Goal: Check status: Check status

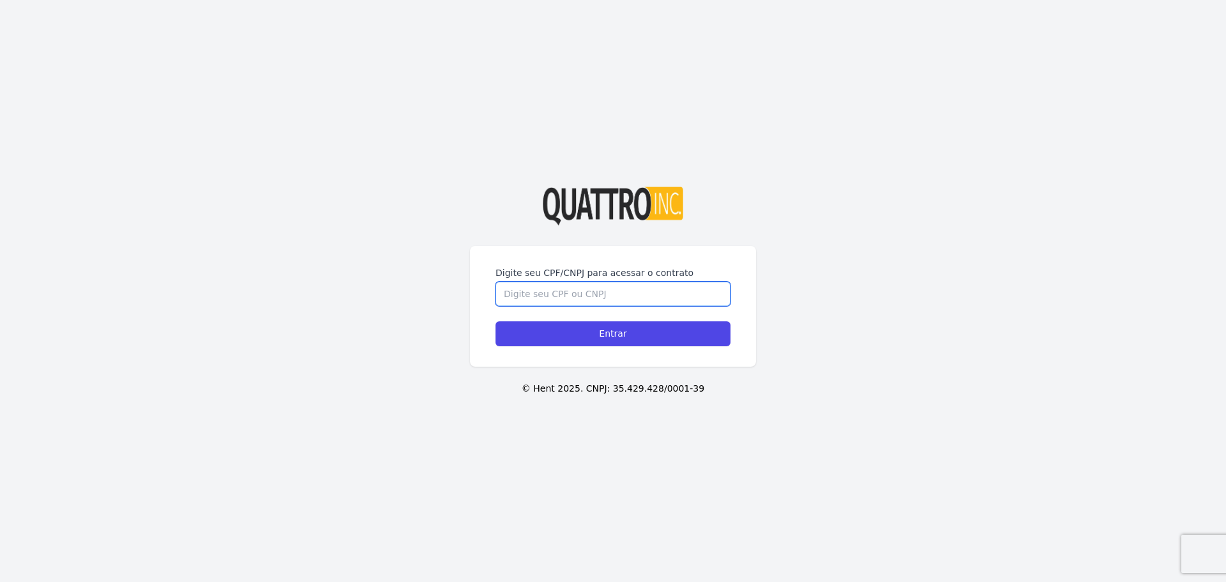
click at [573, 293] on input "Digite seu CPF/CNPJ para acessar o contrato" at bounding box center [613, 294] width 235 height 24
type input "52765065829"
click at [496, 321] on input "Entrar" at bounding box center [613, 333] width 235 height 25
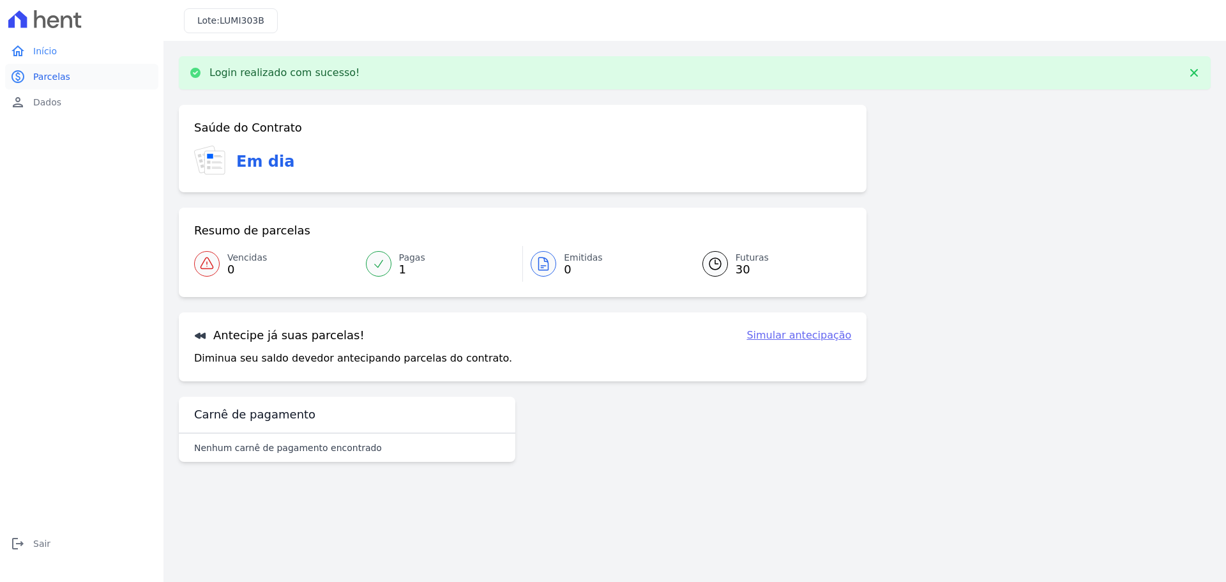
click at [93, 79] on link "paid Parcelas" at bounding box center [81, 77] width 153 height 26
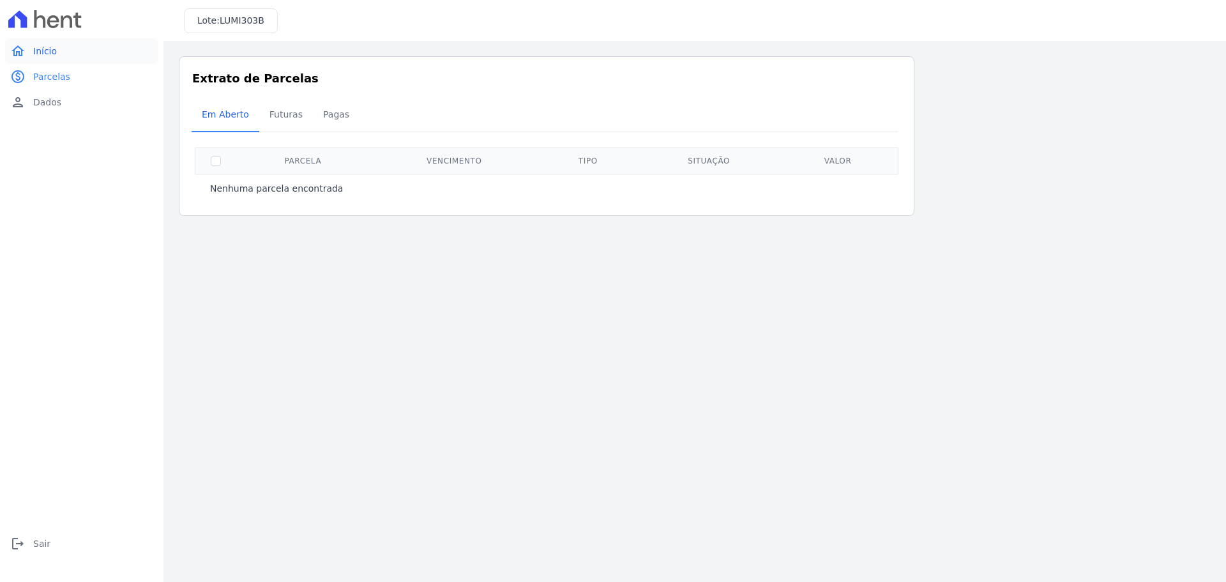
click at [73, 55] on link "home Início" at bounding box center [81, 51] width 153 height 26
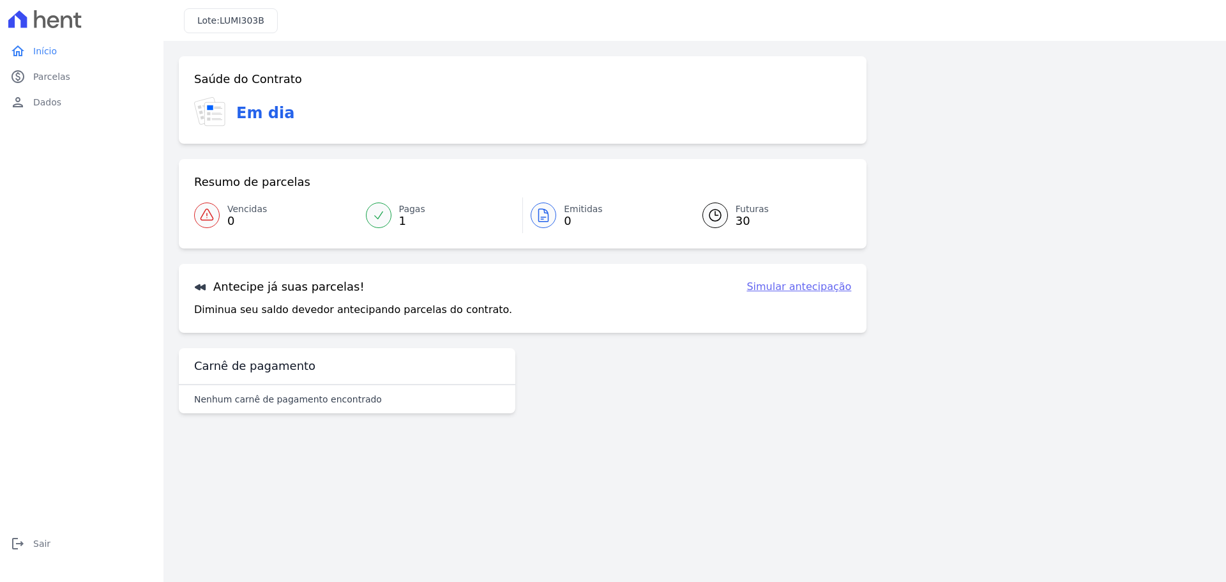
click at [737, 211] on span "Futuras" at bounding box center [752, 208] width 33 height 13
